Goal: Task Accomplishment & Management: Complete application form

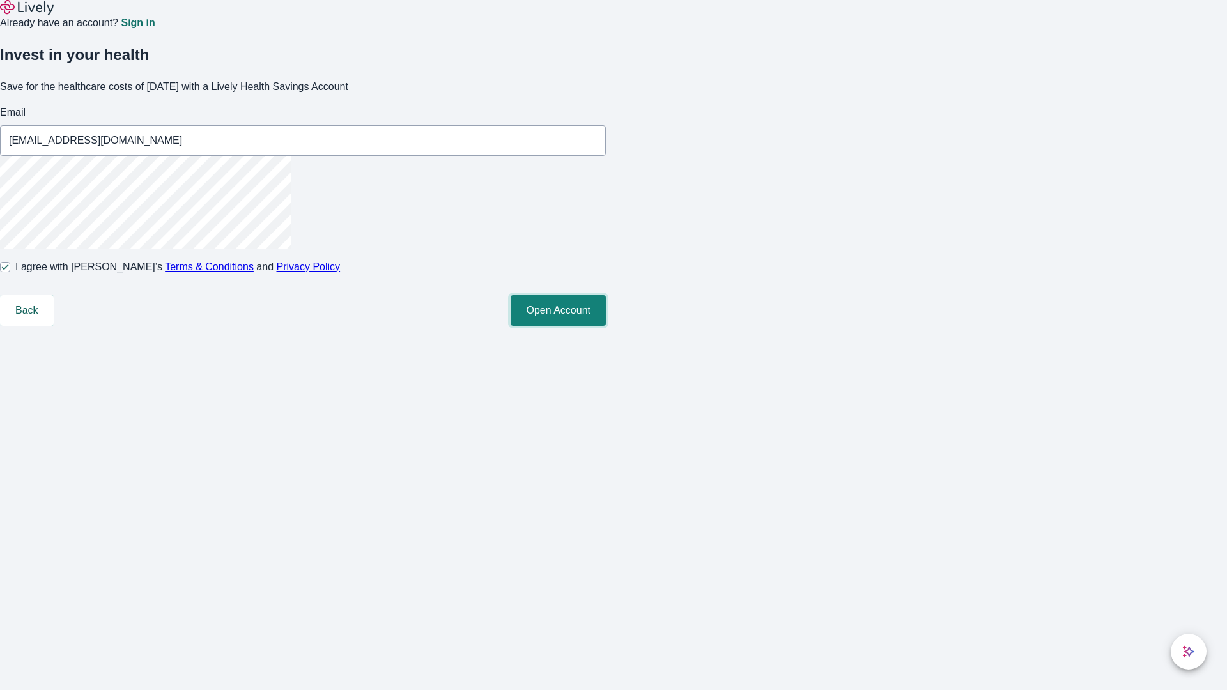
click at [606, 326] on button "Open Account" at bounding box center [558, 310] width 95 height 31
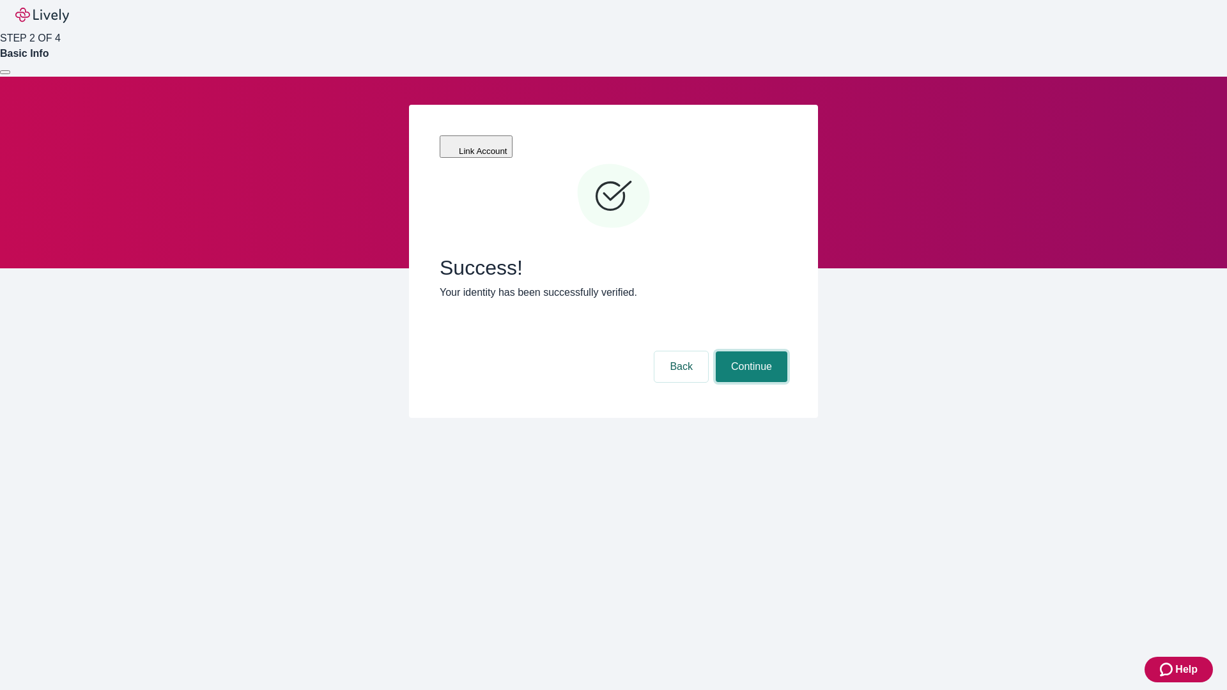
click at [750, 352] on button "Continue" at bounding box center [752, 367] width 72 height 31
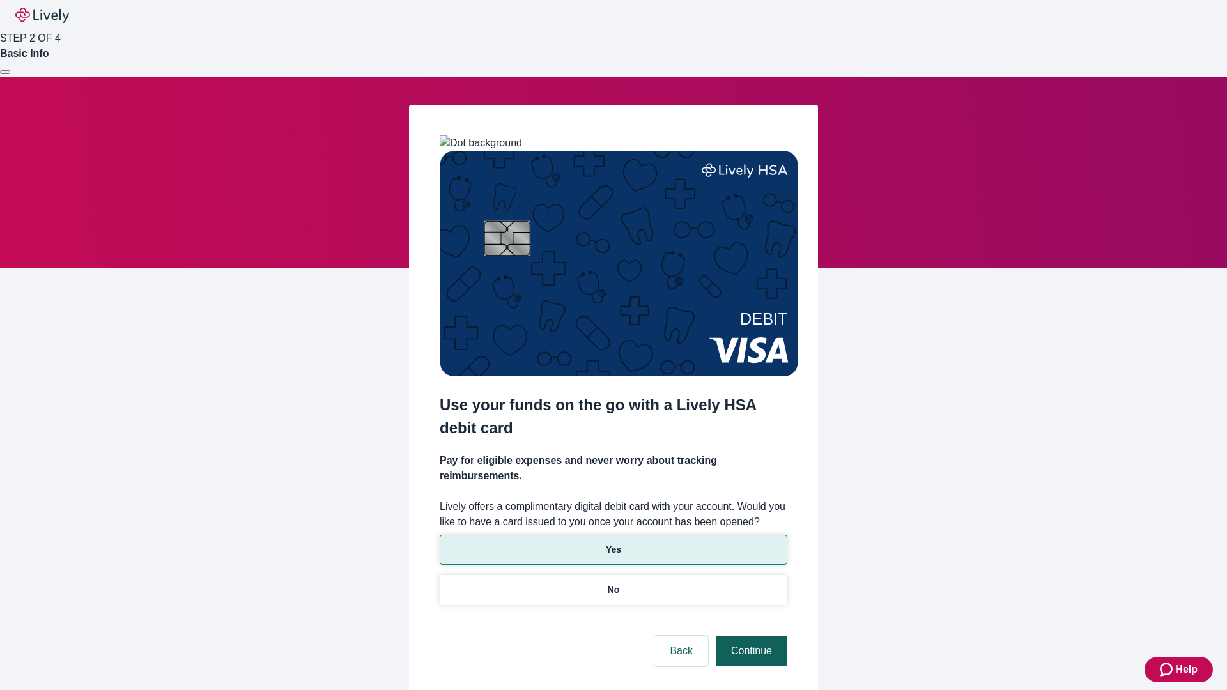
click at [613, 543] on p "Yes" at bounding box center [613, 549] width 15 height 13
click at [750, 636] on button "Continue" at bounding box center [752, 651] width 72 height 31
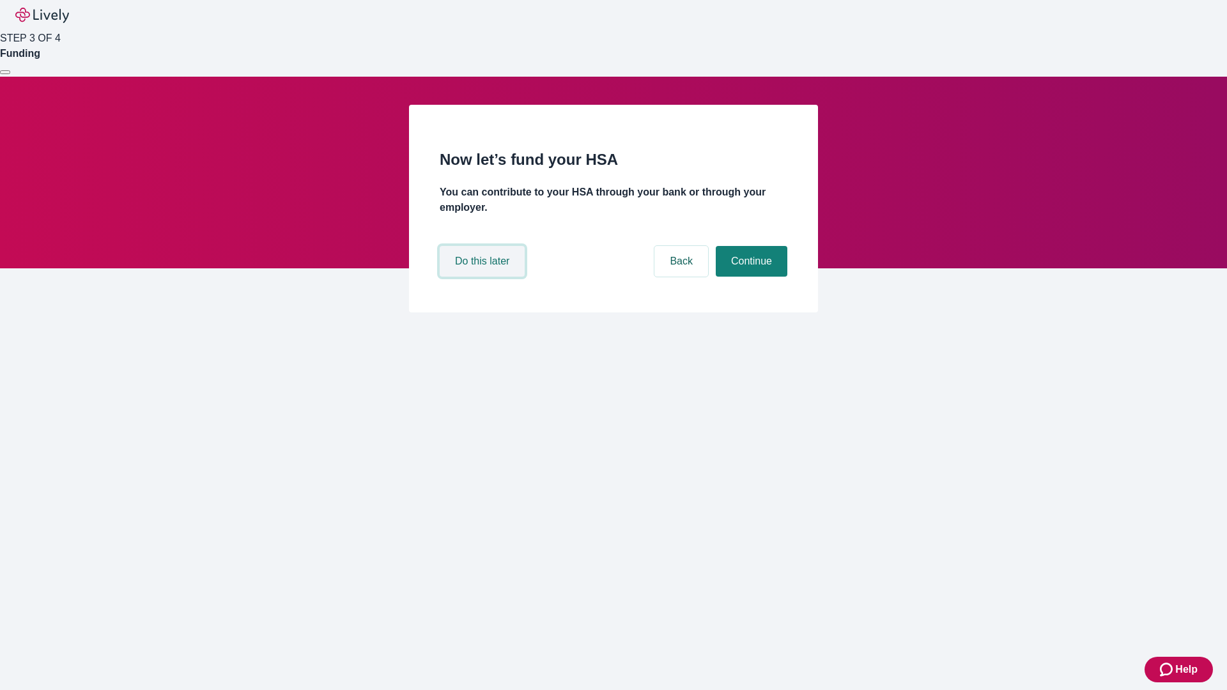
click at [484, 277] on button "Do this later" at bounding box center [482, 261] width 85 height 31
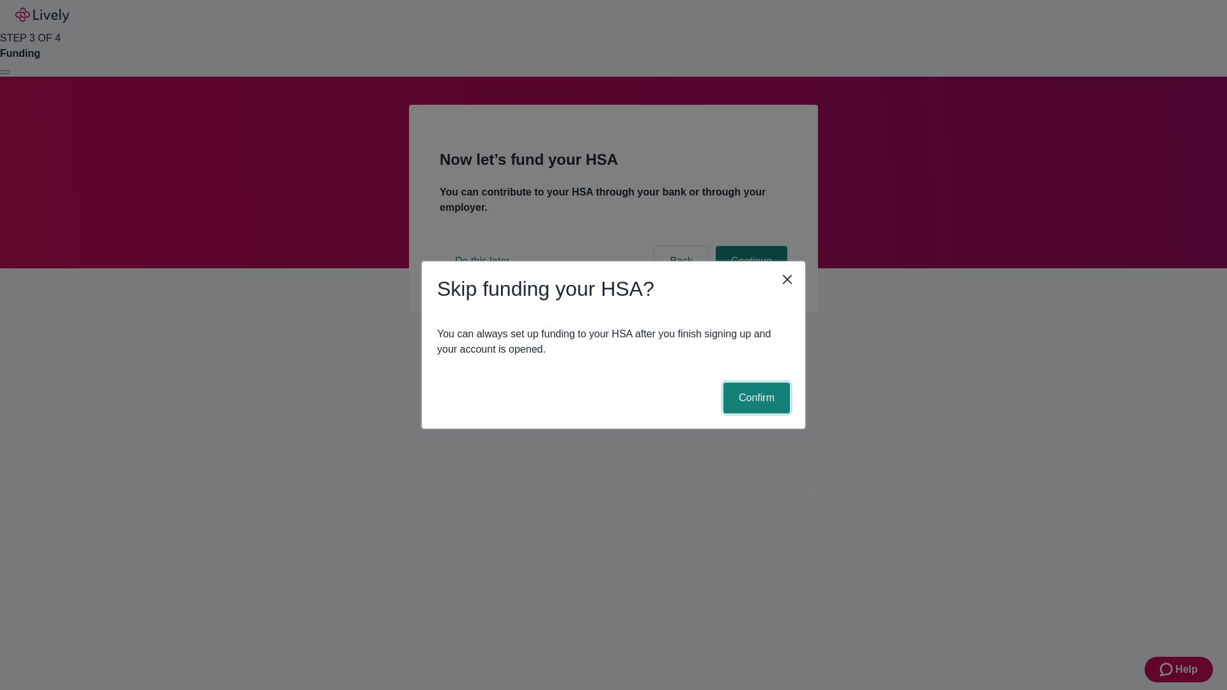
click at [755, 398] on button "Confirm" at bounding box center [757, 398] width 66 height 31
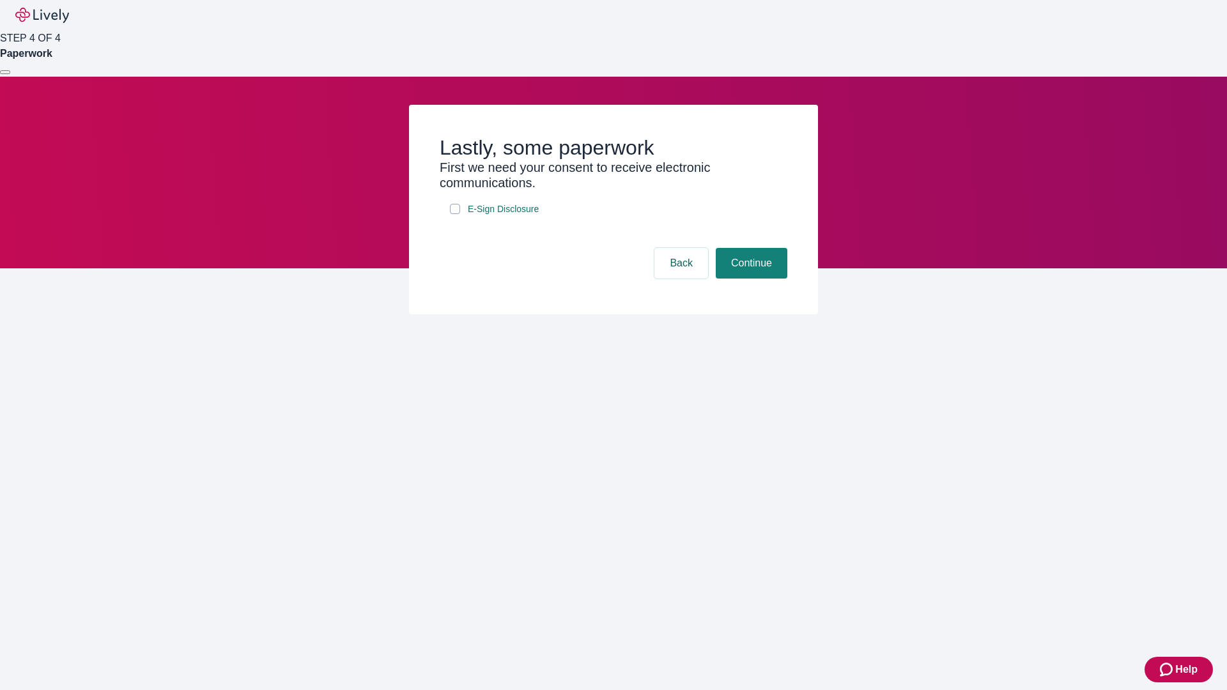
click at [455, 214] on input "E-Sign Disclosure" at bounding box center [455, 209] width 10 height 10
checkbox input "true"
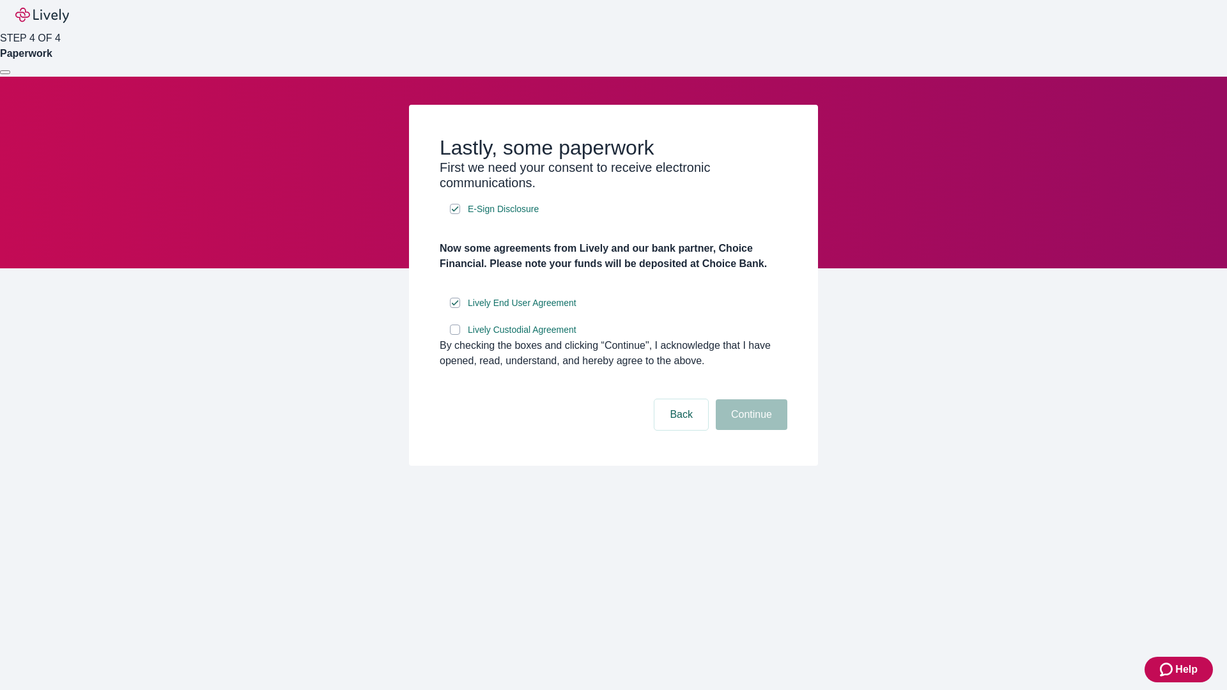
click at [455, 335] on input "Lively Custodial Agreement" at bounding box center [455, 330] width 10 height 10
checkbox input "true"
click at [750, 430] on button "Continue" at bounding box center [752, 415] width 72 height 31
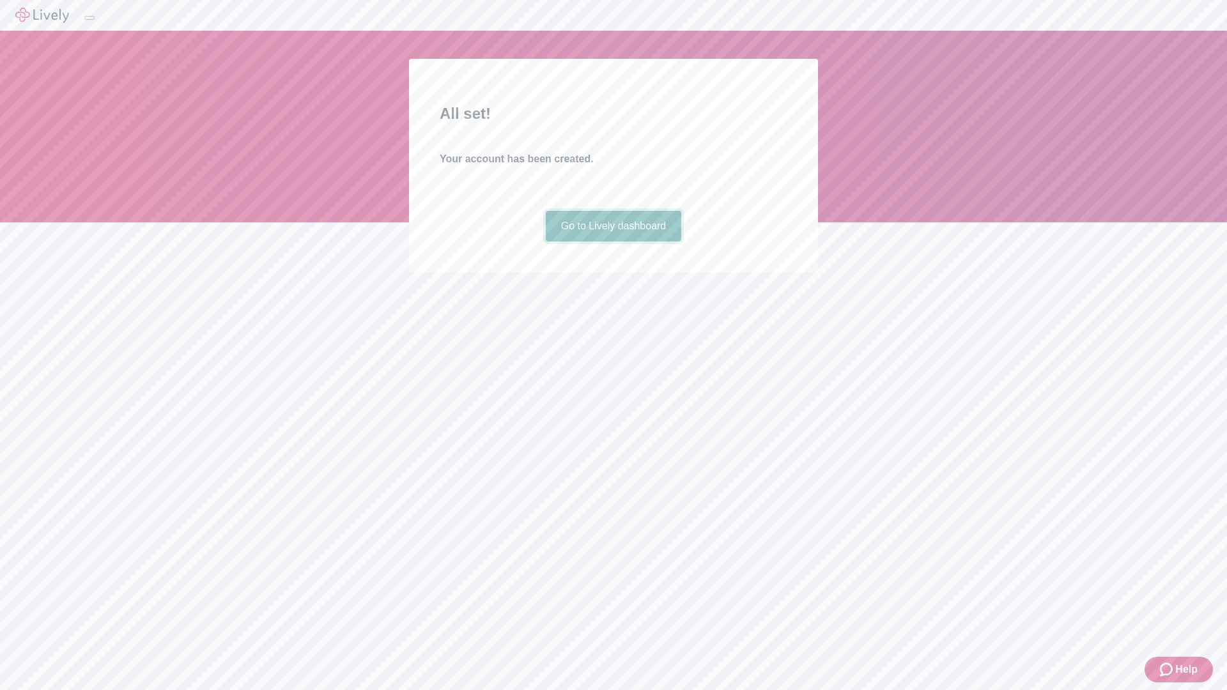
click at [613, 242] on link "Go to Lively dashboard" at bounding box center [614, 226] width 136 height 31
